Goal: Navigation & Orientation: Find specific page/section

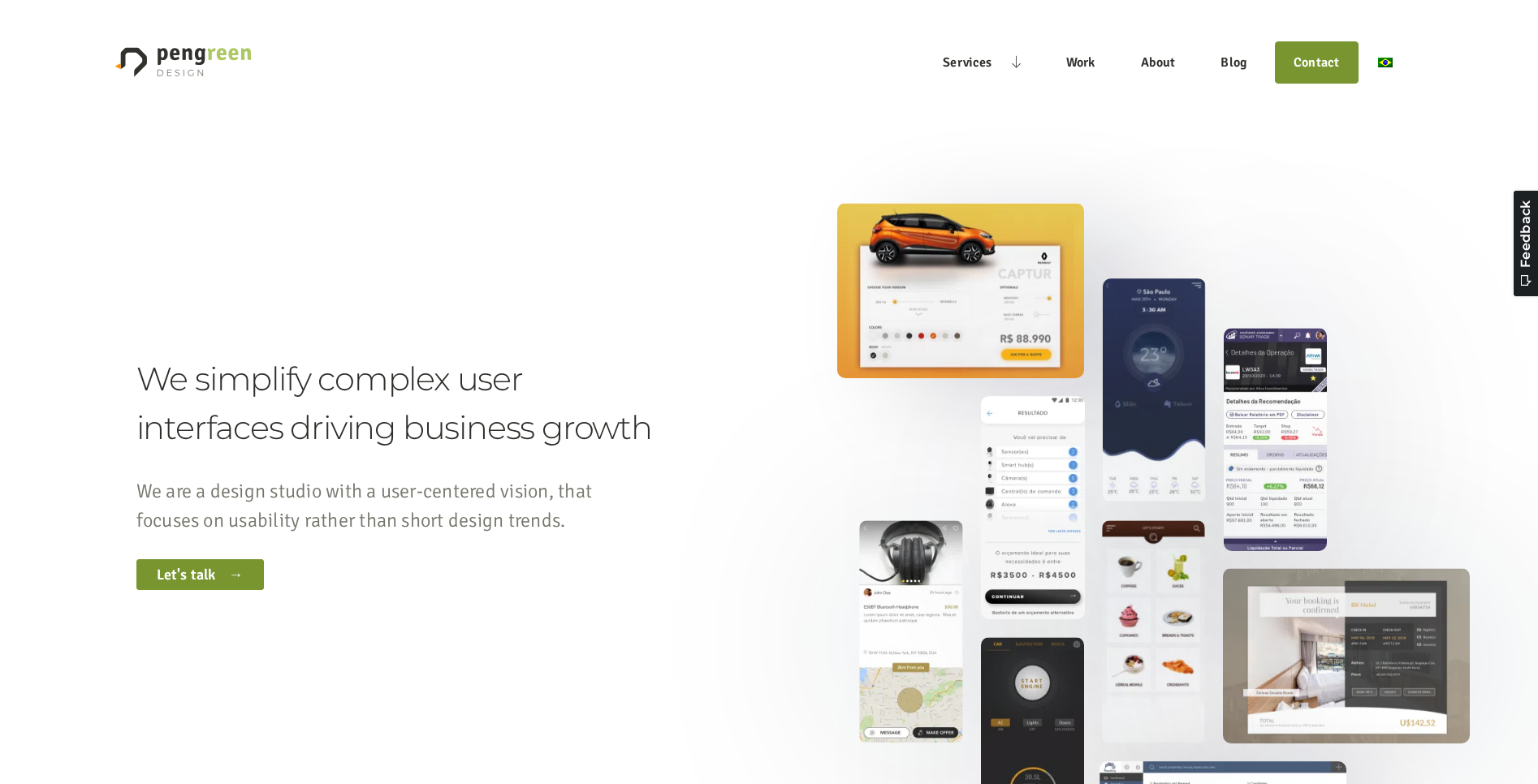
click at [1388, 62] on img "Main" at bounding box center [1385, 62] width 15 height 9
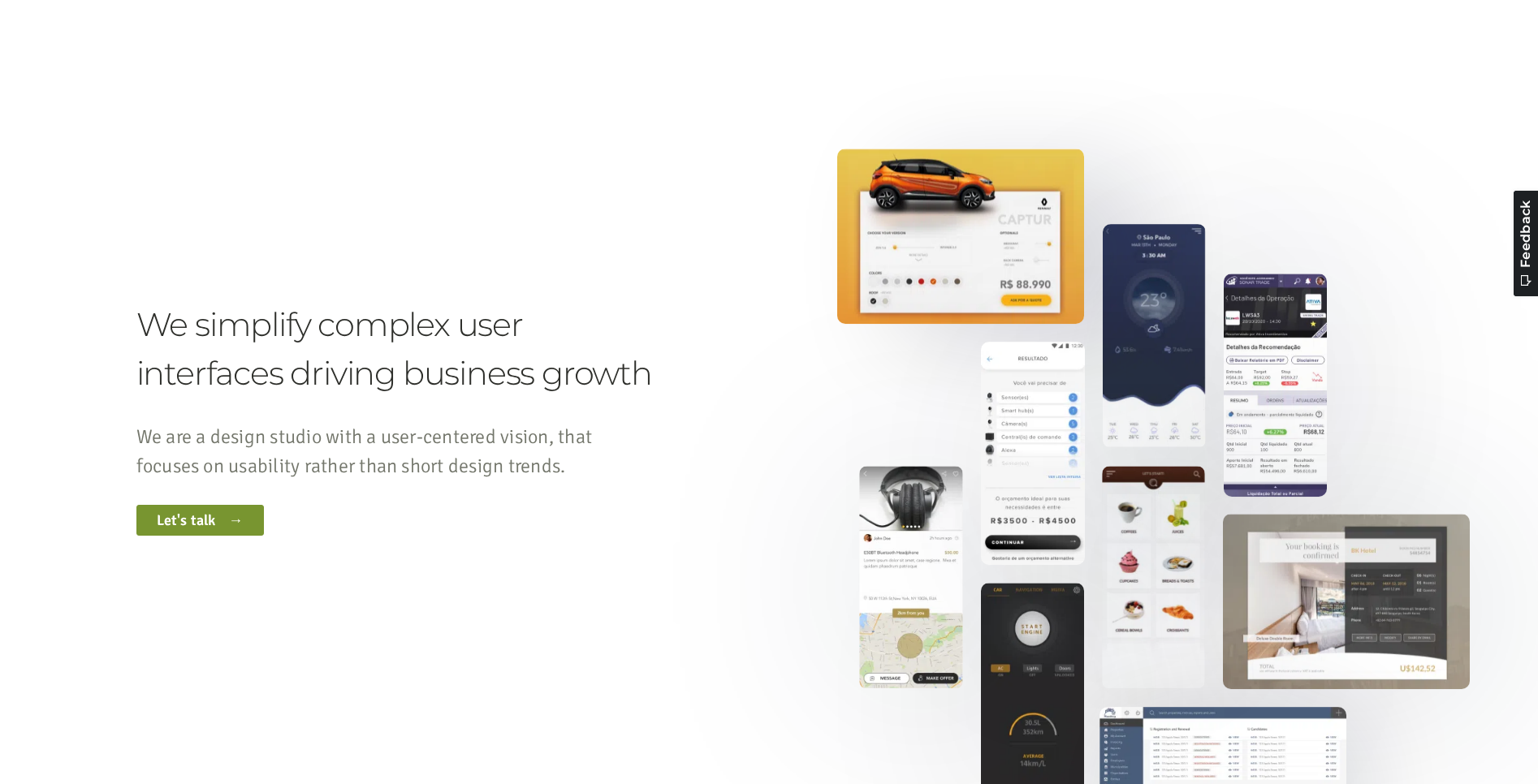
scroll to position [155, 0]
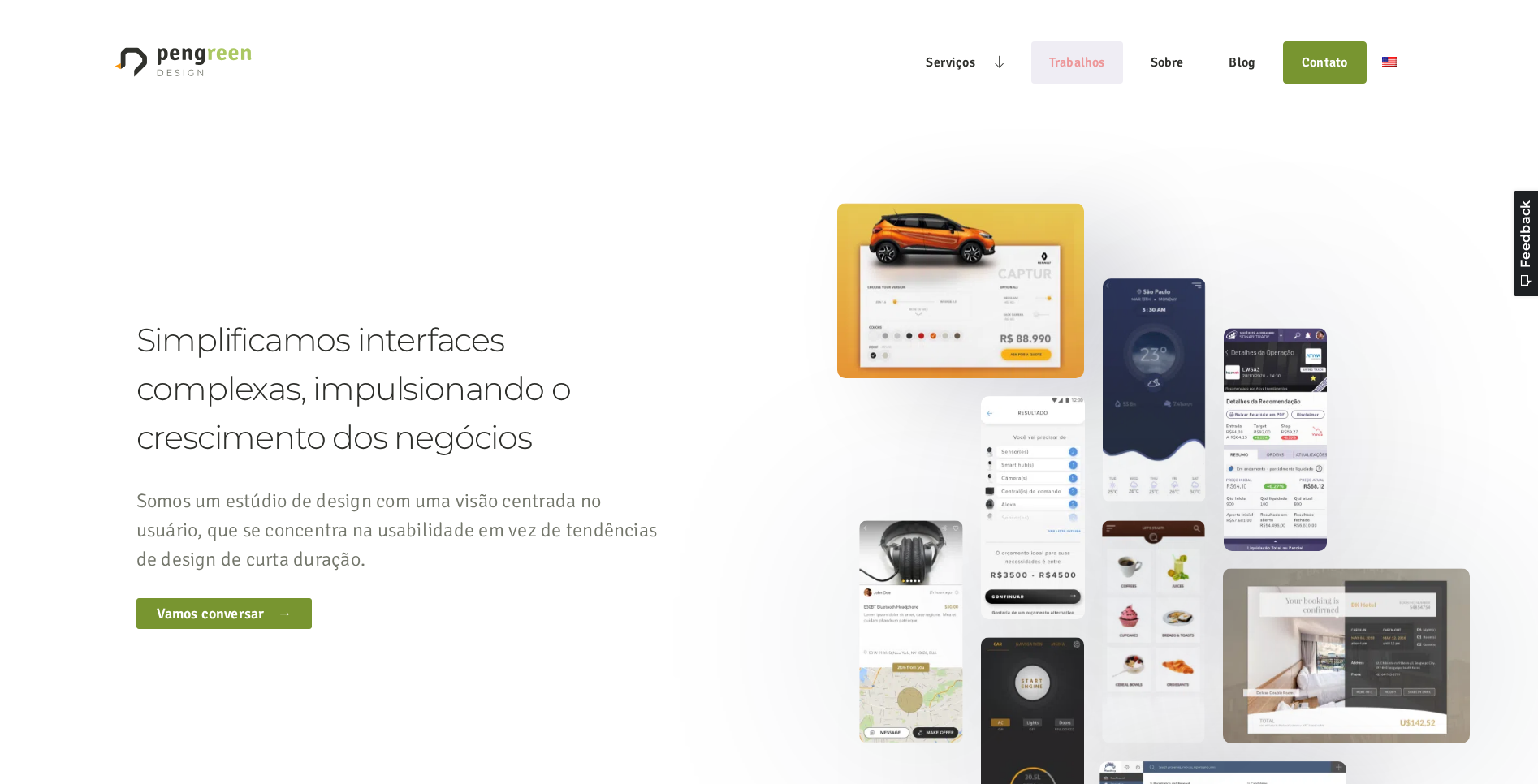
click at [1083, 62] on link "Trabalhos" at bounding box center [1077, 62] width 92 height 38
